Goal: Task Accomplishment & Management: Use online tool/utility

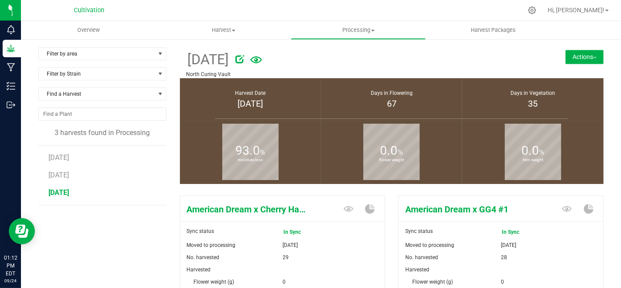
drag, startPoint x: 581, startPoint y: 47, endPoint x: 584, endPoint y: 53, distance: 6.8
click at [584, 48] on div "Actions Create package from harvest Complete harvest Harvest notes" at bounding box center [568, 47] width 71 height 0
click at [584, 54] on button "Actions" at bounding box center [585, 57] width 38 height 14
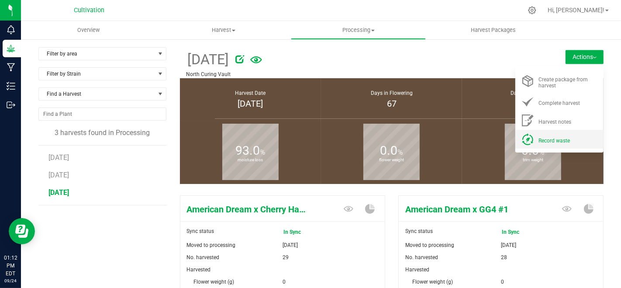
click at [555, 132] on li "Record waste" at bounding box center [560, 139] width 88 height 19
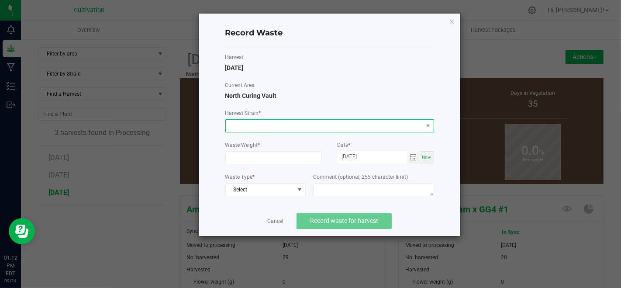
click at [357, 126] on span at bounding box center [324, 126] width 197 height 12
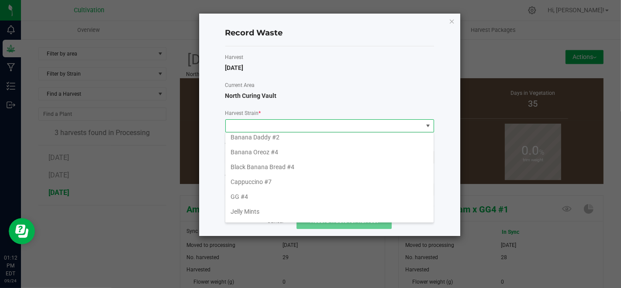
scroll to position [97, 0]
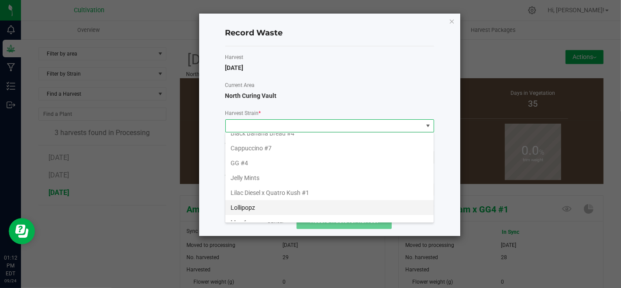
click at [272, 205] on li "Lollipopz" at bounding box center [329, 207] width 208 height 15
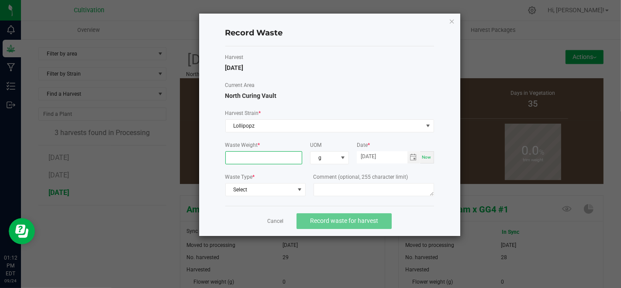
click at [267, 157] on input at bounding box center [264, 158] width 76 height 12
type input "4512.0000 g"
click at [272, 184] on span "Select" at bounding box center [260, 190] width 69 height 12
click at [274, 198] on li "Plant Material" at bounding box center [265, 203] width 80 height 12
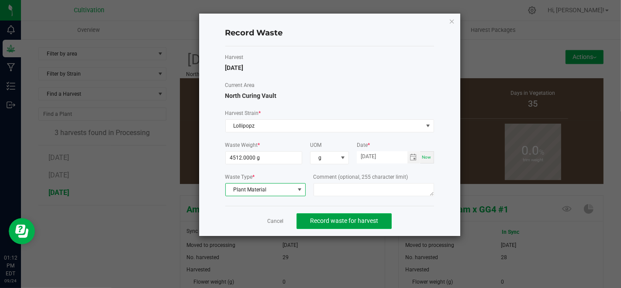
click at [342, 224] on button "Record waste for harvest" at bounding box center [344, 221] width 95 height 16
